Goal: Task Accomplishment & Management: Complete application form

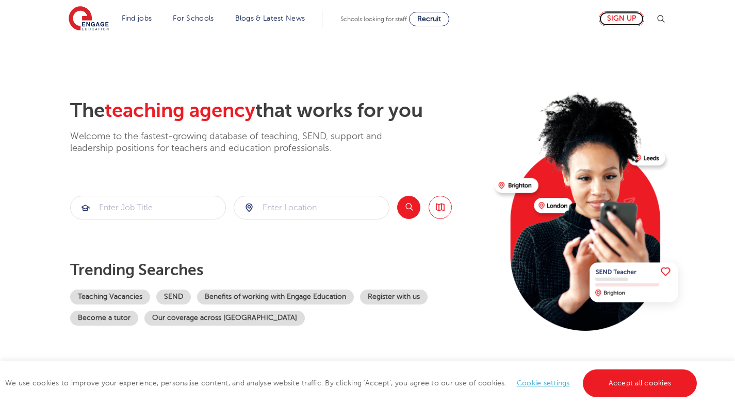
click at [631, 18] on link "Sign up" at bounding box center [621, 18] width 45 height 15
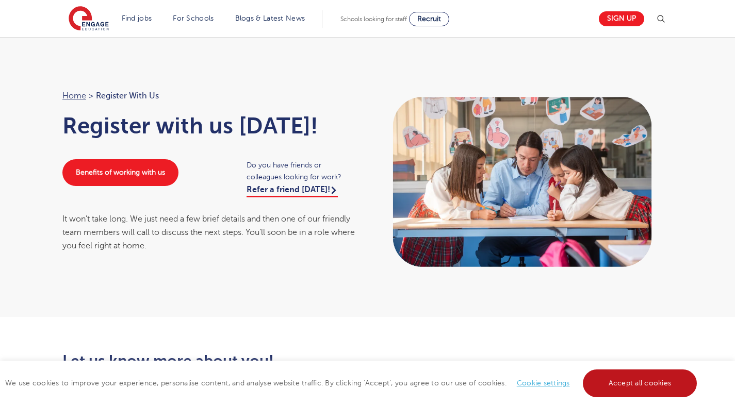
click at [673, 386] on link "Accept all cookies" at bounding box center [640, 384] width 114 height 28
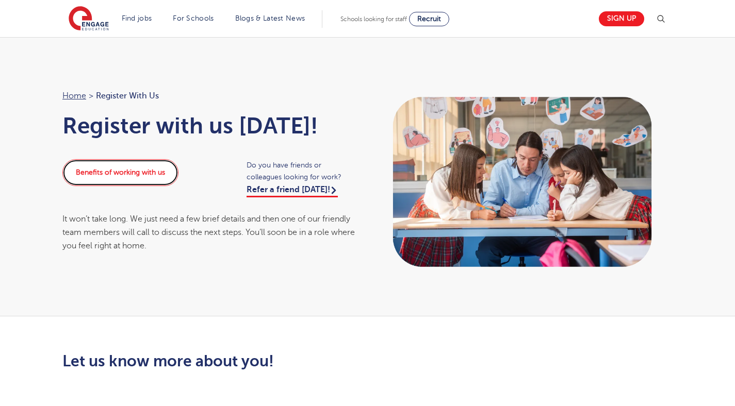
click at [126, 174] on link "Benefits of working with us" at bounding box center [120, 172] width 116 height 27
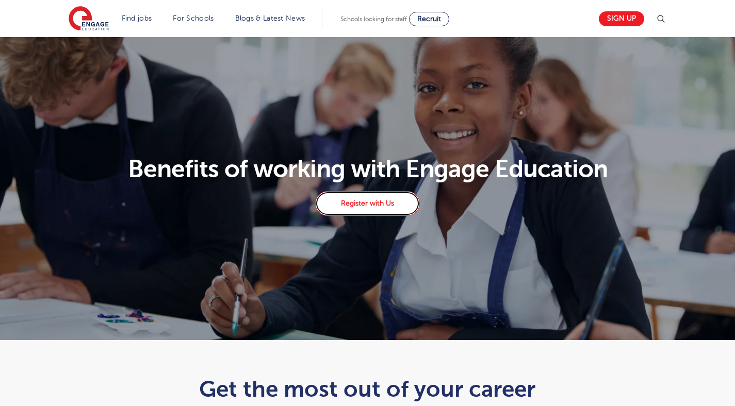
click at [379, 202] on link "Register with Us" at bounding box center [367, 203] width 104 height 25
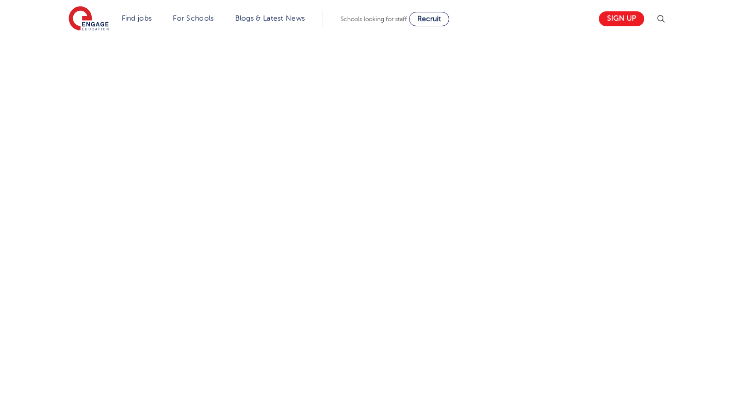
scroll to position [381, 0]
